Goal: Task Accomplishment & Management: Complete application form

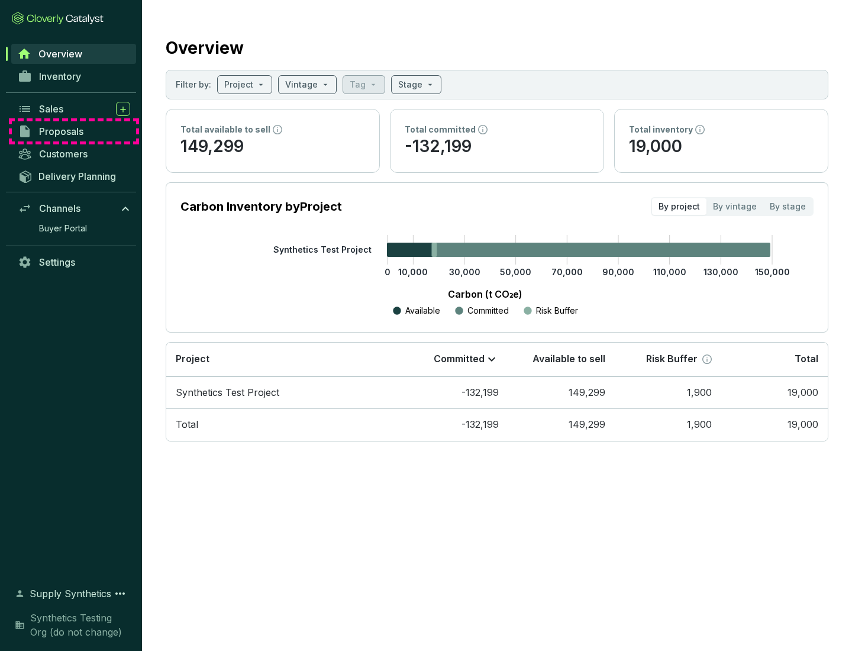
click at [74, 131] on span "Proposals" at bounding box center [61, 131] width 44 height 12
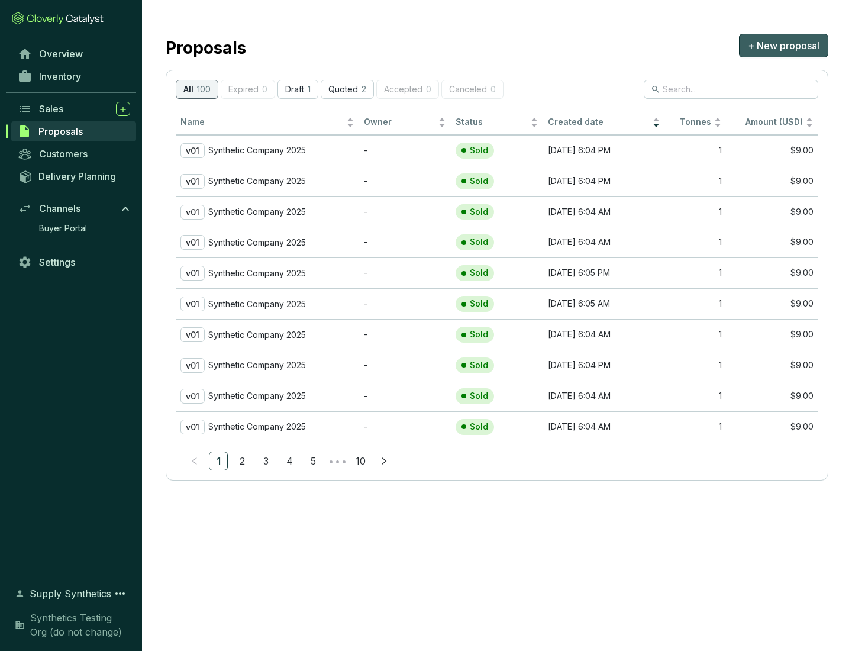
click at [783, 46] on span "+ New proposal" at bounding box center [784, 45] width 72 height 14
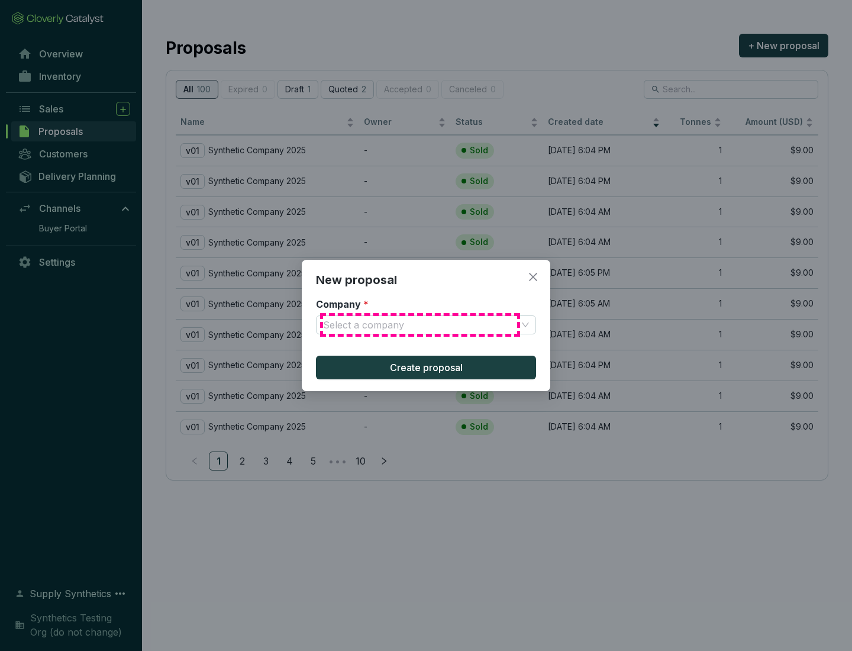
click at [420, 325] on input "Company *" at bounding box center [420, 325] width 194 height 18
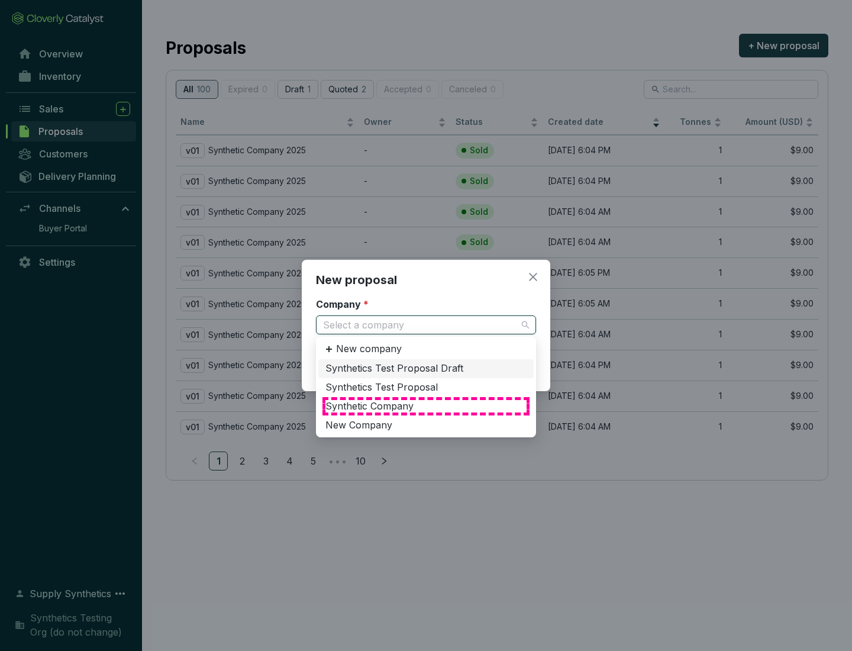
click at [426, 406] on div "Synthetic Company" at bounding box center [425, 406] width 201 height 13
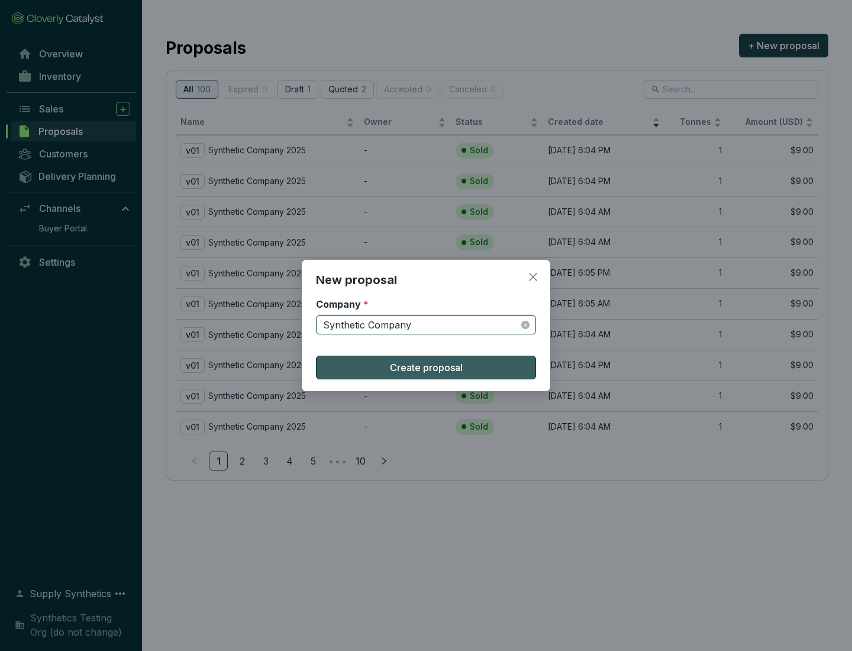
click at [426, 367] on span "Create proposal" at bounding box center [426, 367] width 73 height 14
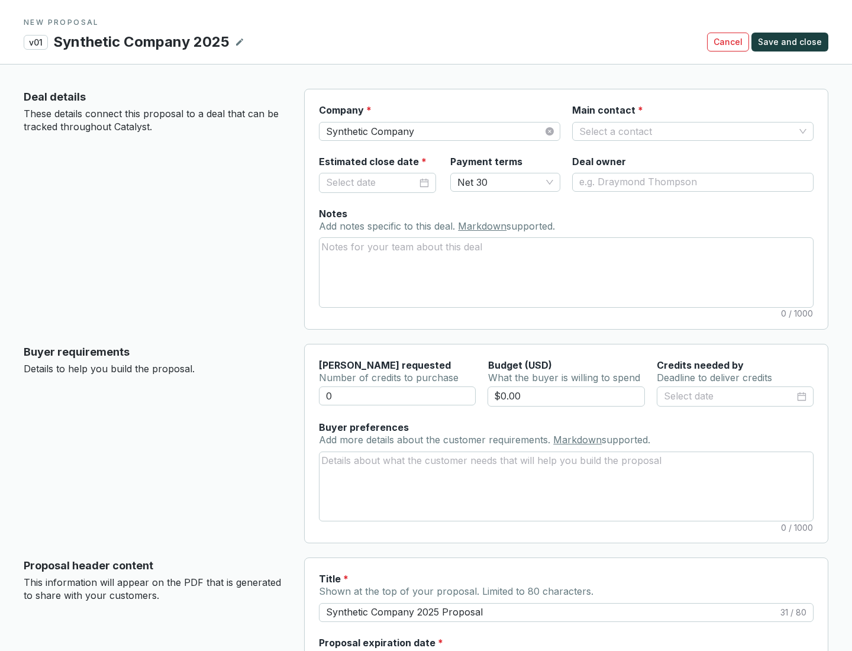
click at [687, 131] on input "Main contact *" at bounding box center [686, 131] width 215 height 18
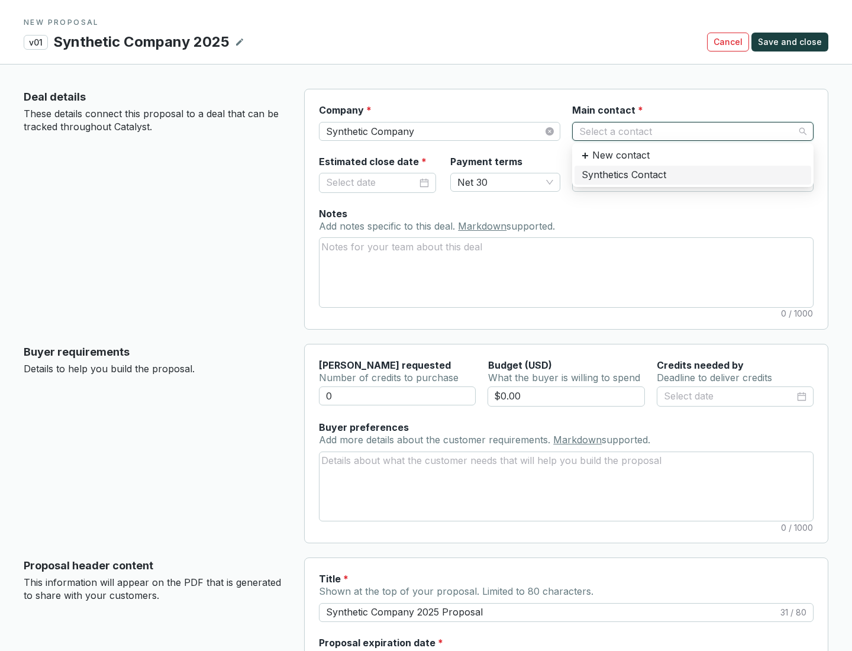
click at [692, 174] on div "Synthetics Contact" at bounding box center [692, 175] width 222 height 13
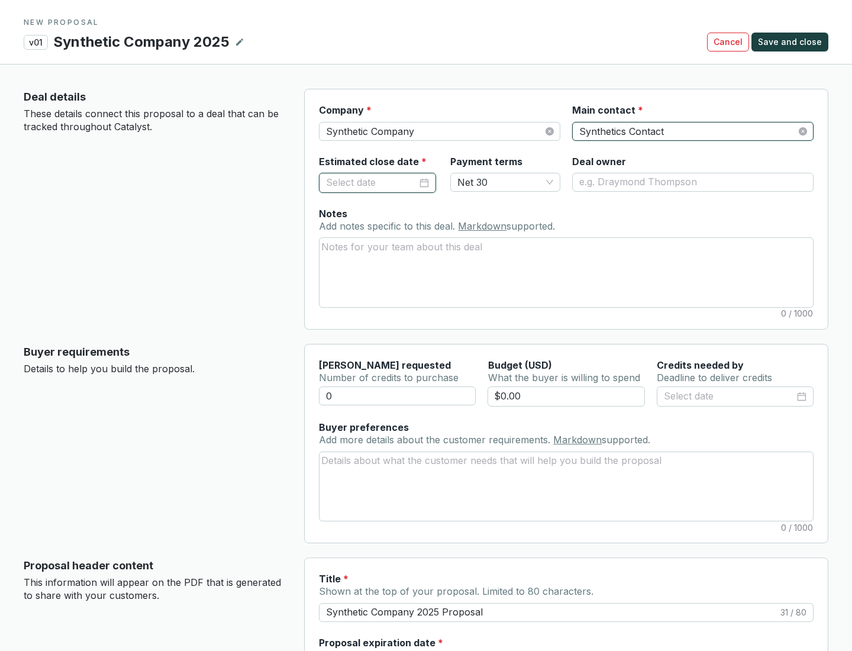
click at [371, 182] on input "Estimated close date *" at bounding box center [371, 182] width 91 height 15
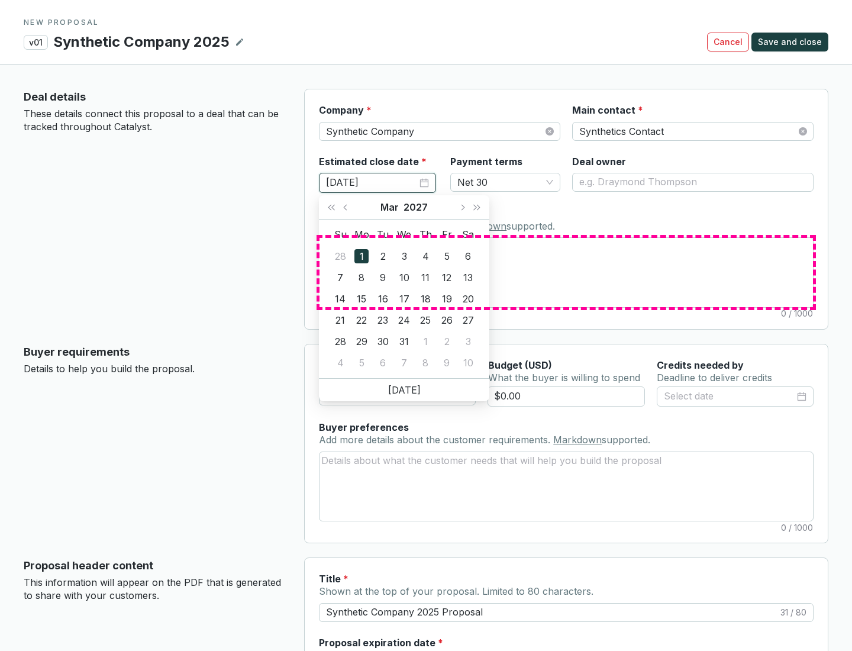
type input "[DATE]"
click at [566, 272] on textarea "Notes Add notes specific to this deal. Markdown supported." at bounding box center [565, 272] width 493 height 69
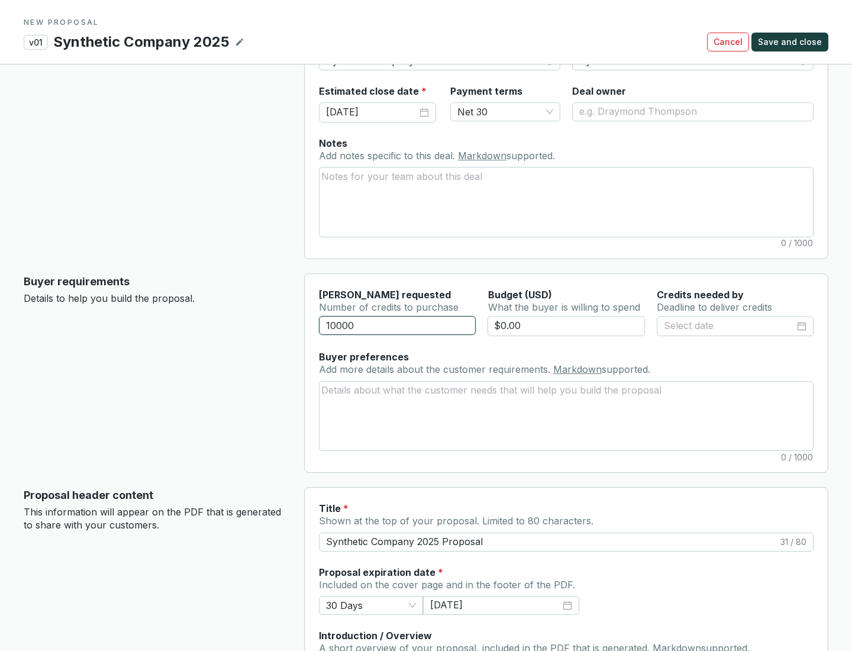
scroll to position [71, 0]
type input "10000"
type input "$0.00"
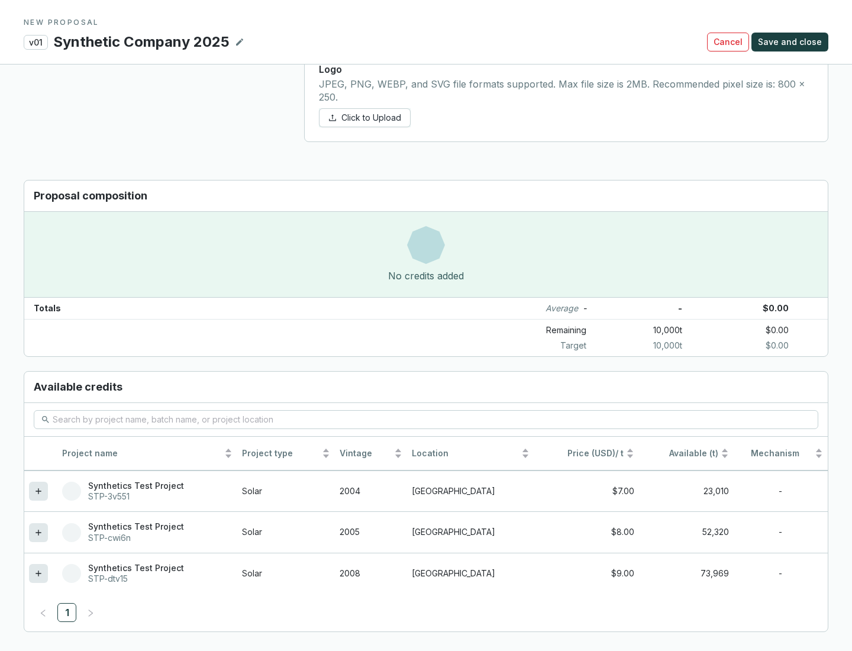
click at [38, 573] on icon at bounding box center [37, 572] width 5 height 5
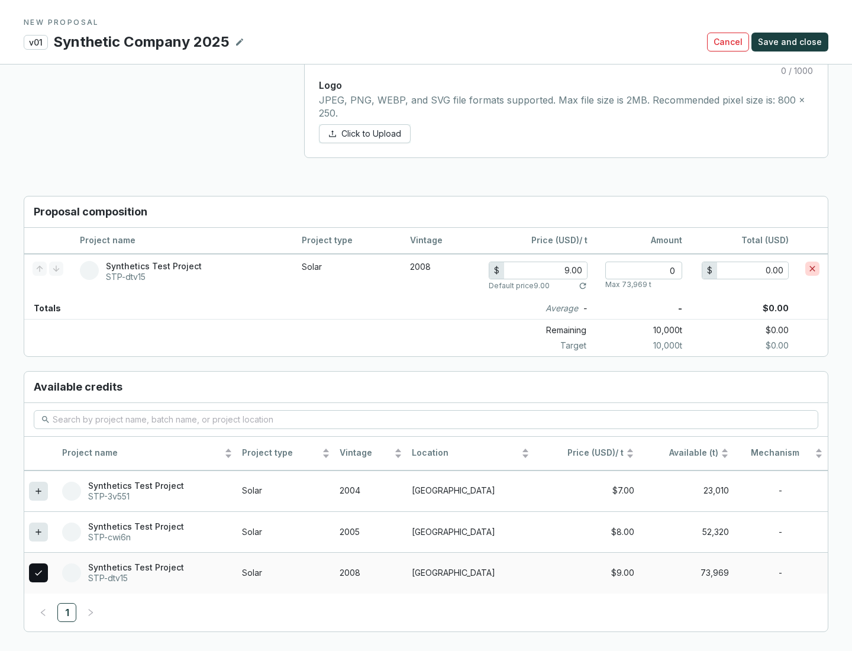
scroll to position [680, 0]
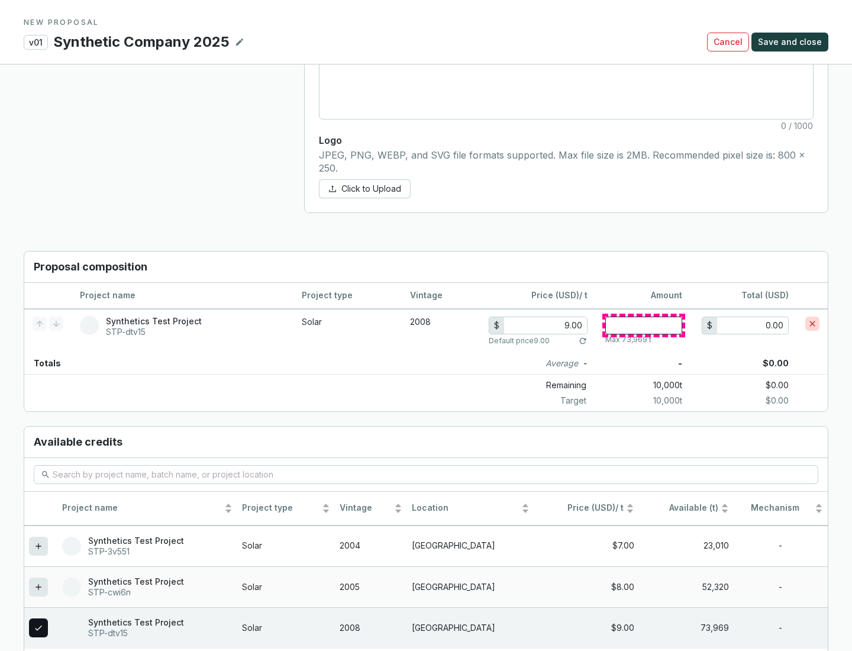
type input "1"
type input "9.00"
type input "1"
click at [791, 42] on span "Save and close" at bounding box center [790, 42] width 64 height 12
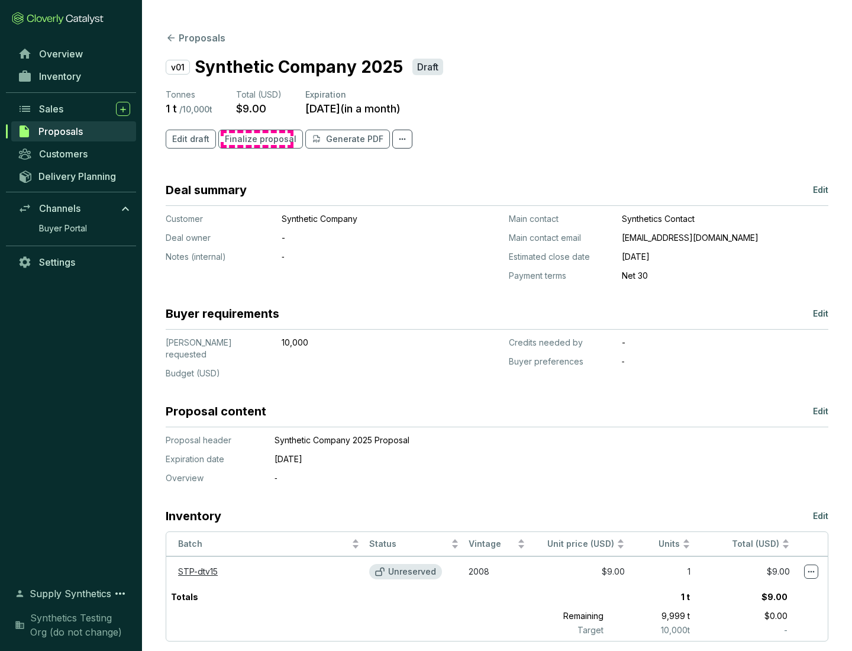
click at [257, 139] on span "Finalize proposal" at bounding box center [261, 139] width 72 height 12
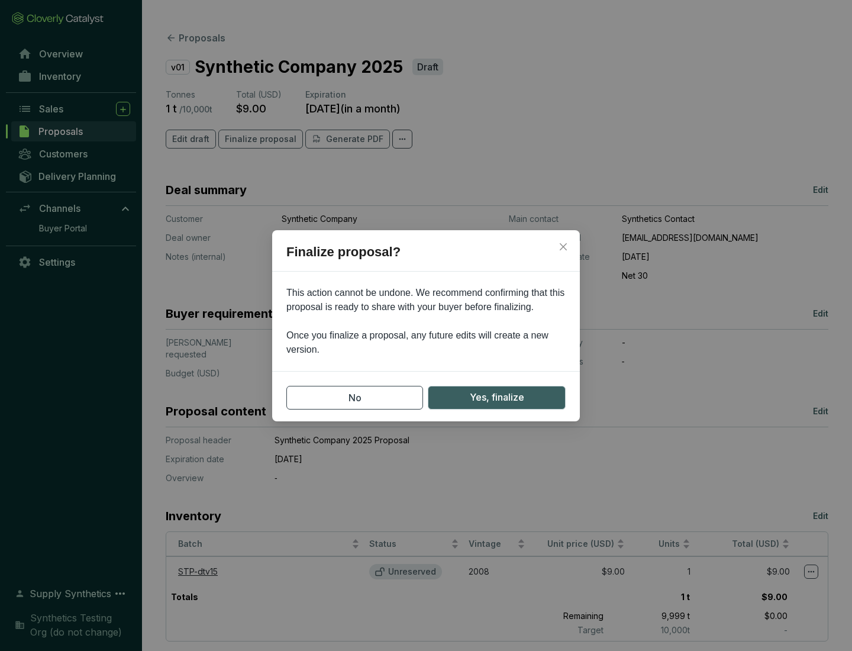
click at [496, 397] on span "Yes, finalize" at bounding box center [497, 397] width 54 height 15
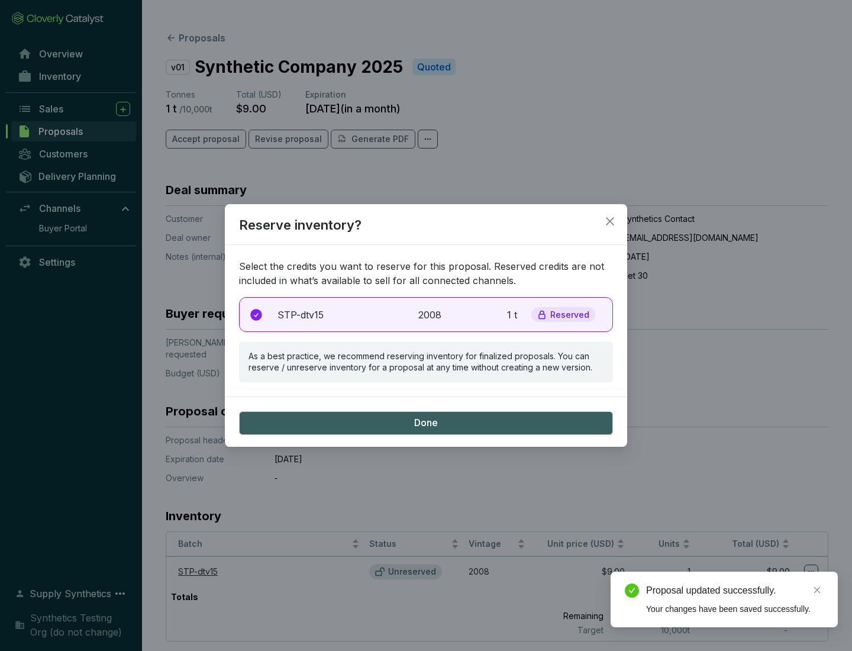
click at [426, 314] on p "2008" at bounding box center [431, 315] width 26 height 14
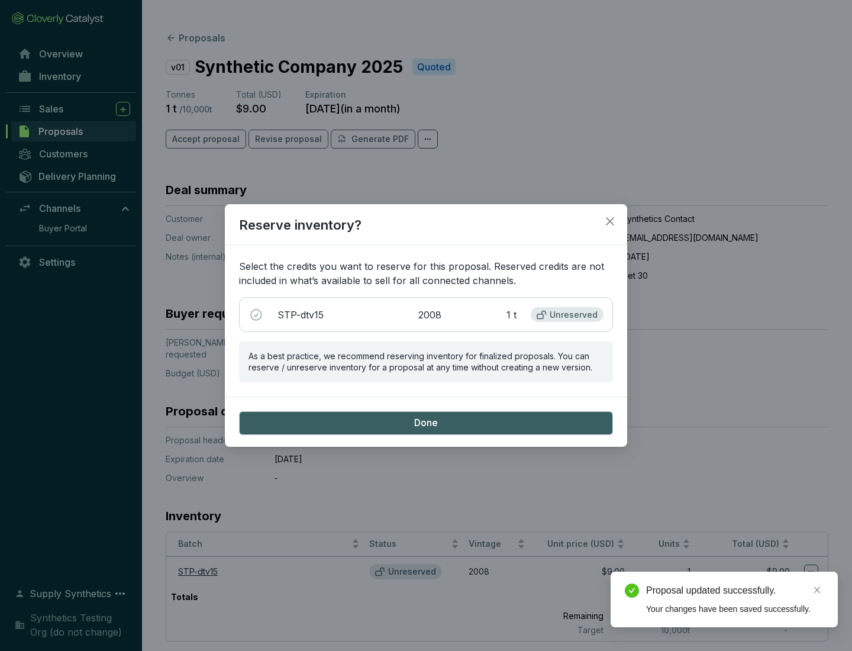
click at [426, 422] on span "Done" at bounding box center [426, 422] width 24 height 13
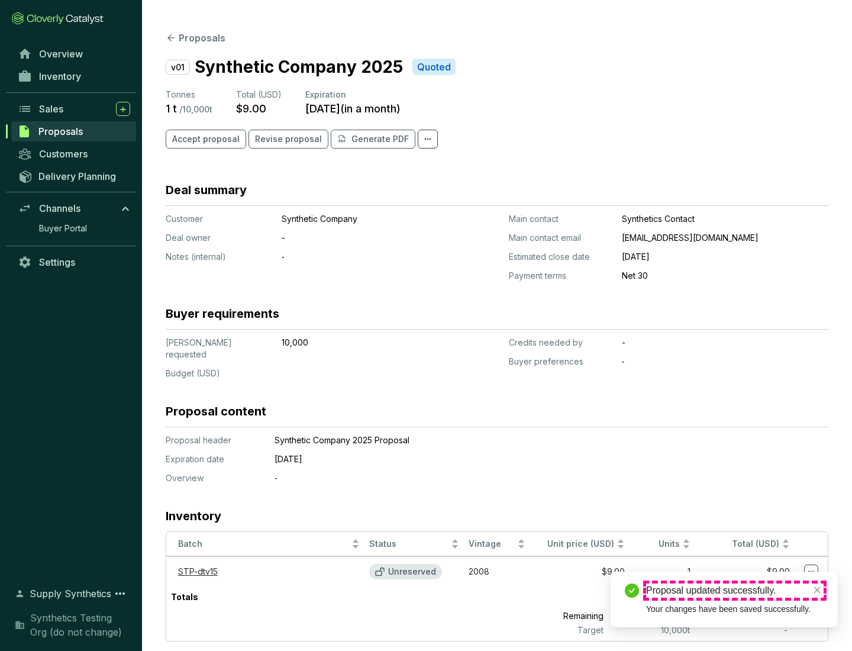
click at [735, 590] on div "Proposal updated successfully." at bounding box center [734, 590] width 177 height 14
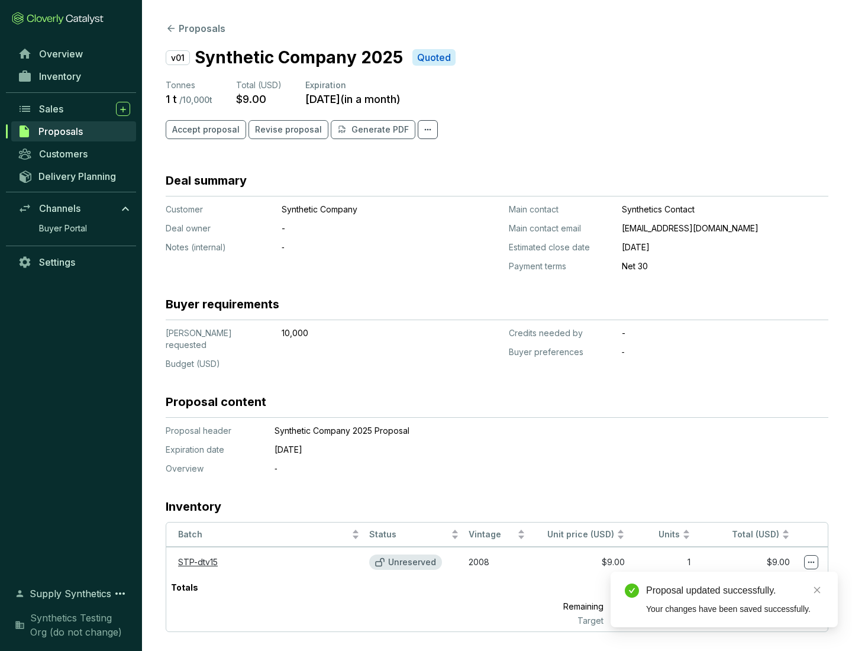
click at [811, 561] on icon at bounding box center [811, 562] width 7 height 2
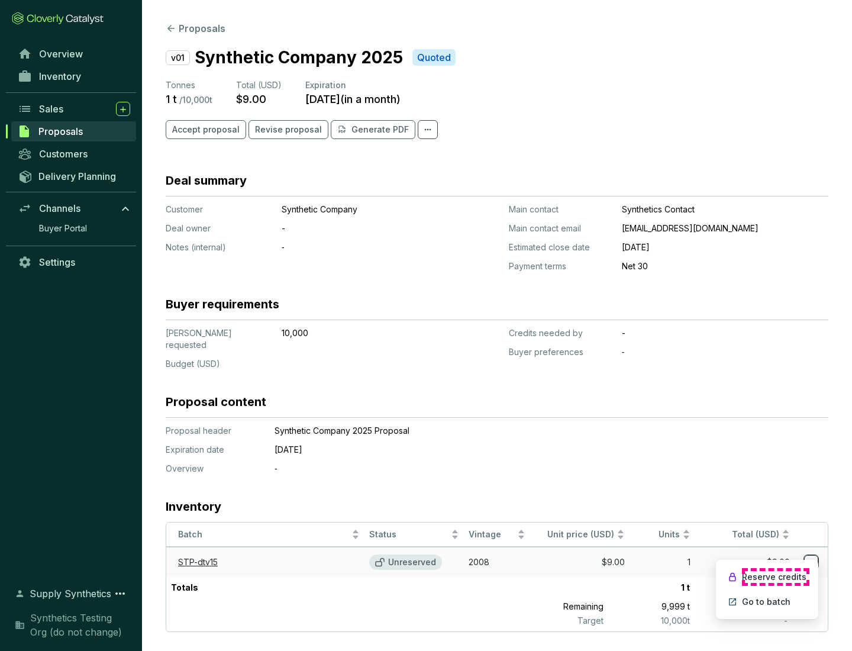
click at [775, 577] on p "Reserve credits" at bounding box center [774, 577] width 64 height 12
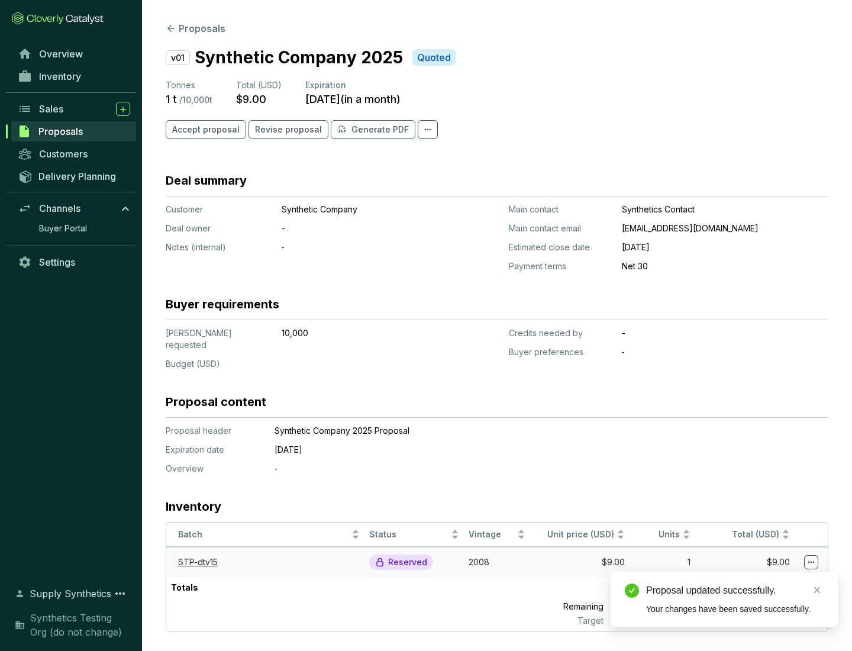
click at [735, 590] on div "Proposal updated successfully." at bounding box center [734, 590] width 177 height 14
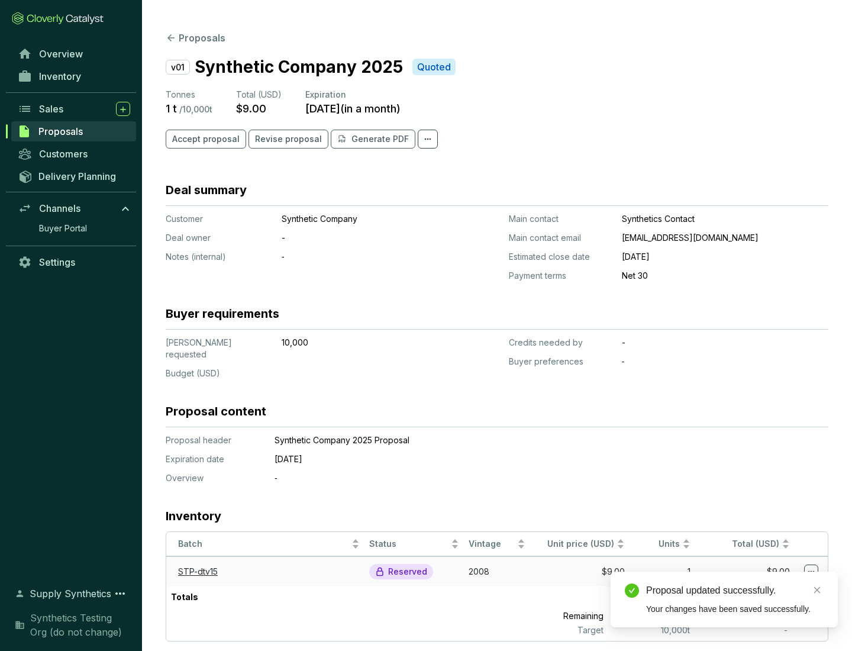
click at [204, 139] on span "Accept proposal" at bounding box center [205, 139] width 67 height 12
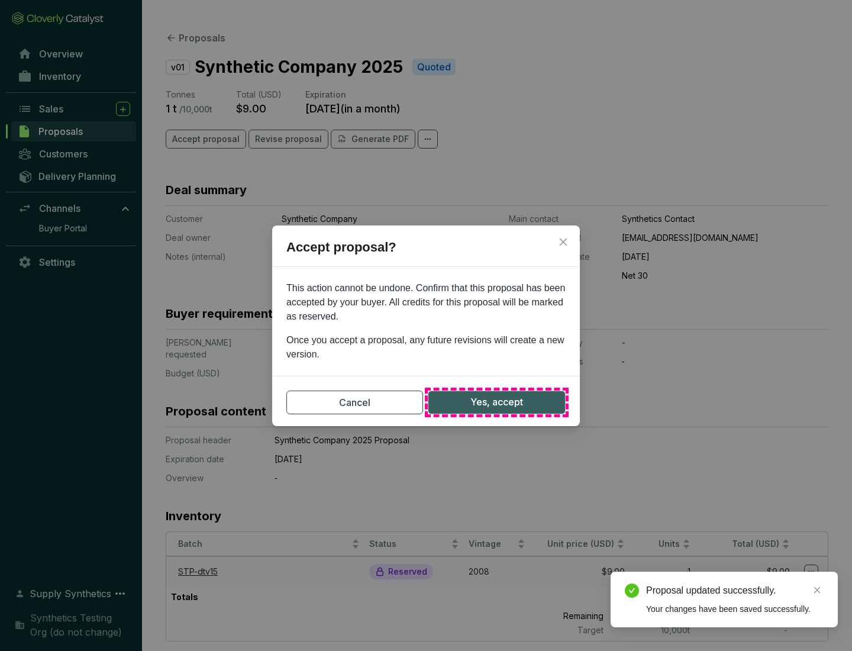
click at [496, 402] on span "Yes, accept" at bounding box center [496, 402] width 53 height 15
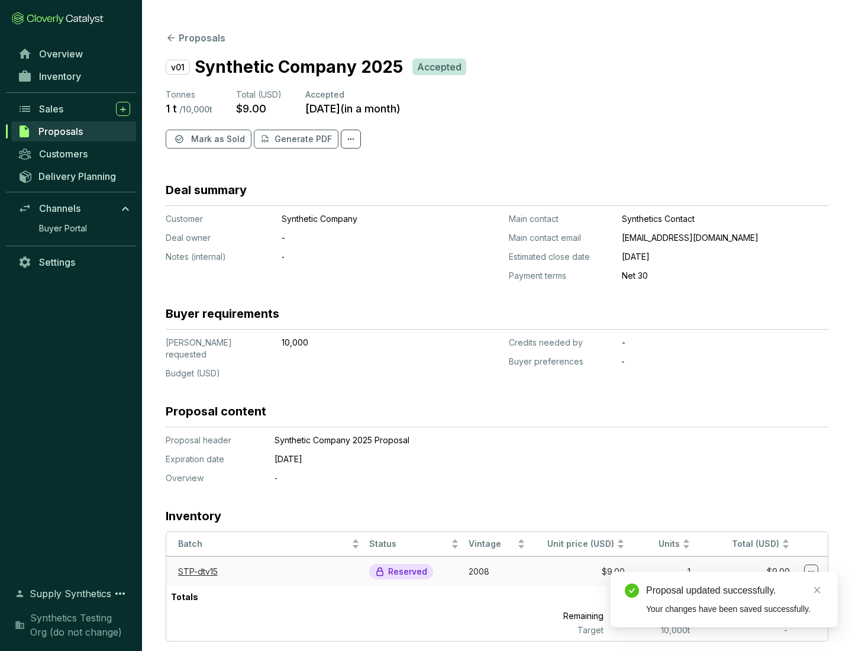
click at [216, 139] on span "Mark as Sold" at bounding box center [218, 139] width 54 height 12
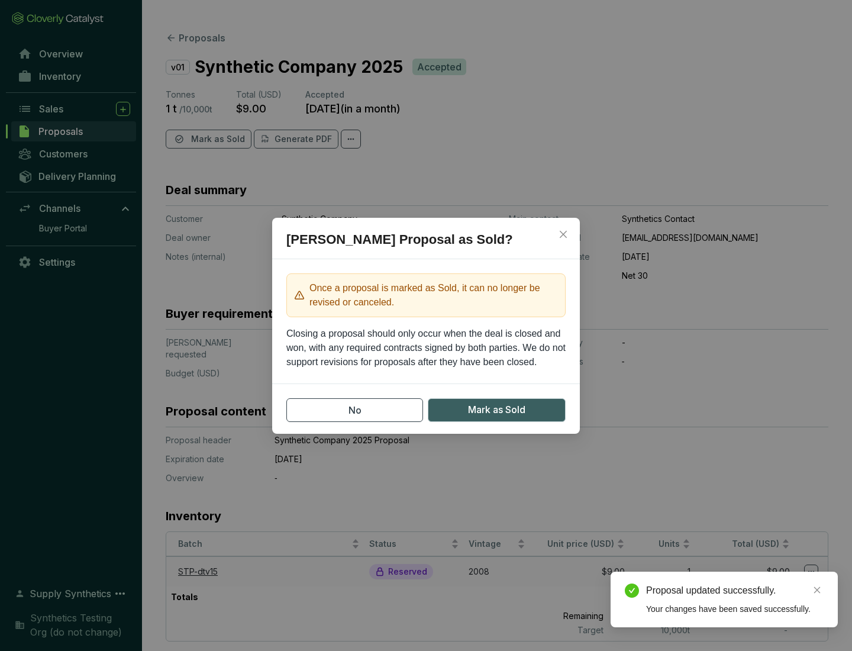
click at [496, 409] on span "Mark as Sold" at bounding box center [496, 409] width 57 height 15
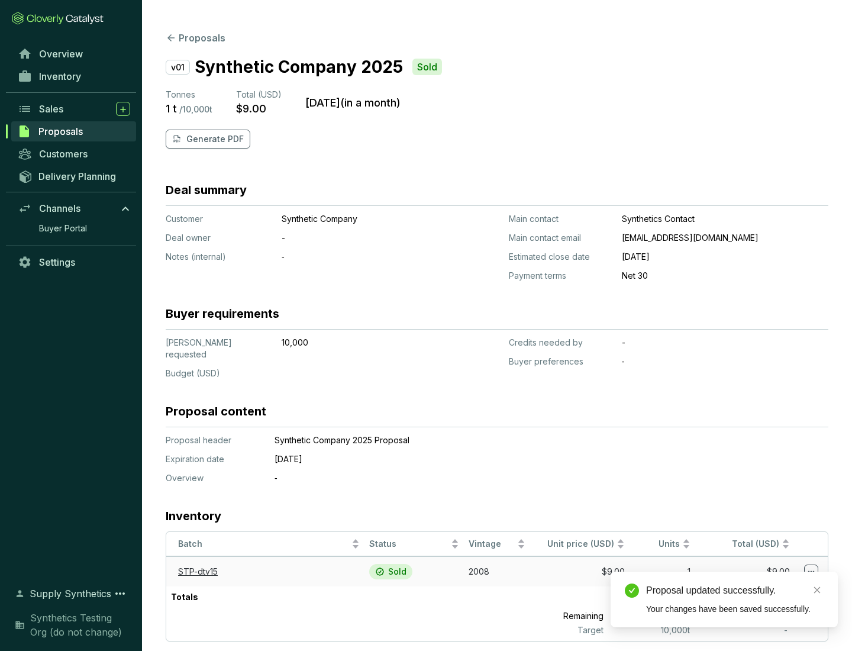
click at [214, 139] on p "Generate PDF" at bounding box center [214, 139] width 57 height 12
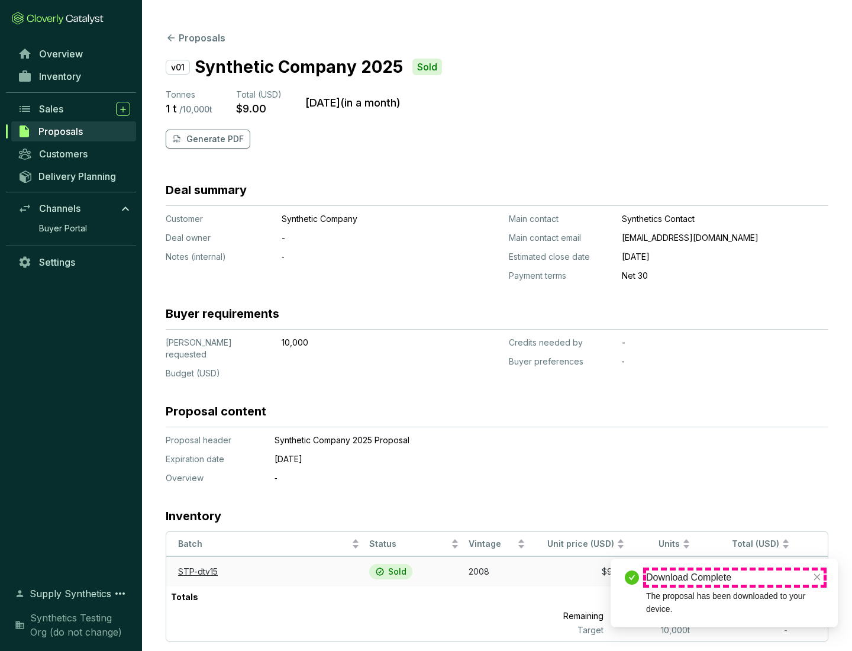
click at [735, 577] on div "Download Complete" at bounding box center [734, 577] width 177 height 14
